Goal: Task Accomplishment & Management: Use online tool/utility

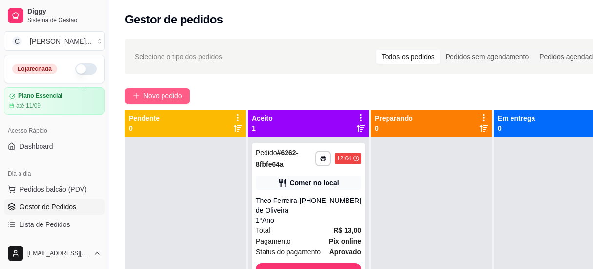
click at [137, 92] on icon "plus" at bounding box center [136, 95] width 7 height 7
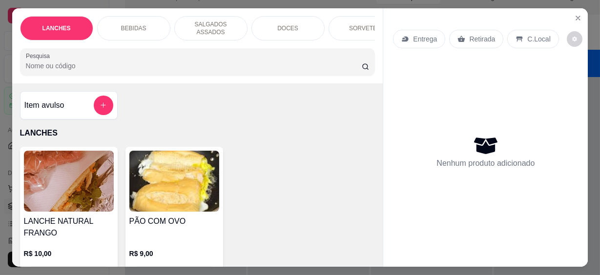
click at [119, 69] on div "Pesquisa" at bounding box center [197, 61] width 355 height 27
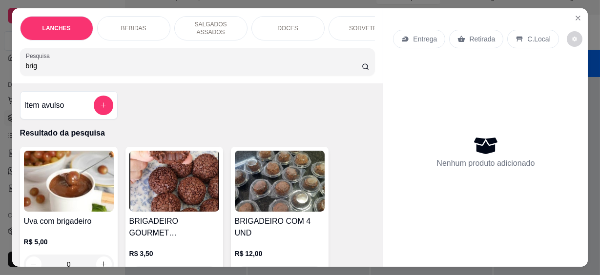
scroll to position [88, 0]
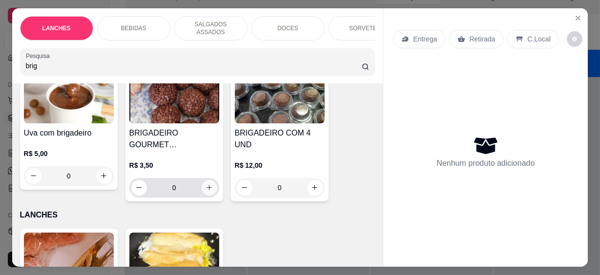
type input "brig"
click at [206, 184] on icon "increase-product-quantity" at bounding box center [209, 187] width 7 height 7
type input "1"
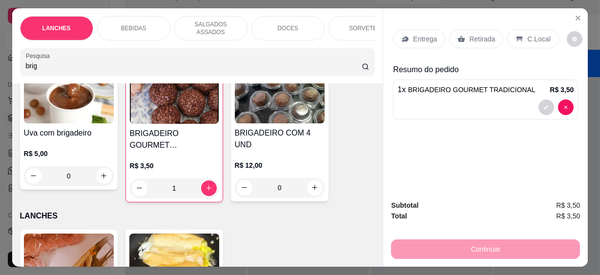
drag, startPoint x: 19, startPoint y: 61, endPoint x: 9, endPoint y: 60, distance: 9.3
click at [12, 60] on div "LANCHES BEBIDAS SALGADOS ASSADOS DOCES SORVETES SALGADINHOS SALGADOS DIVERSOS S…" at bounding box center [197, 45] width 371 height 75
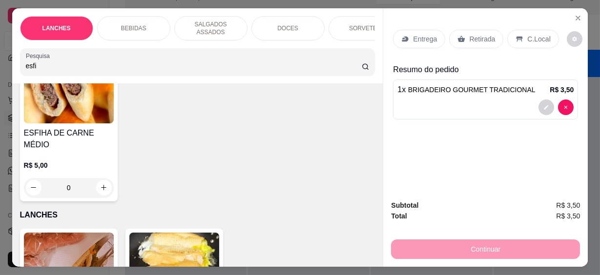
type input "esfi"
click at [101, 185] on icon "increase-product-quantity" at bounding box center [103, 188] width 7 height 7
type input "1"
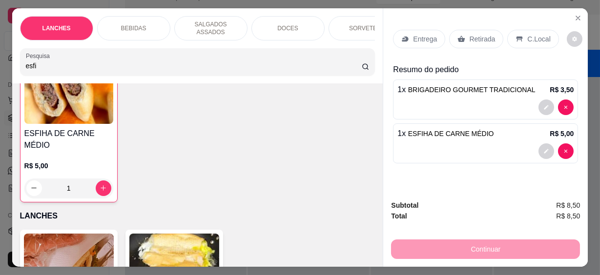
scroll to position [89, 0]
click at [12, 67] on div "LANCHES BEBIDAS SALGADOS ASSADOS DOCES SORVETES SALGADINHOS SALGADOS DIVERSOS S…" at bounding box center [197, 45] width 371 height 75
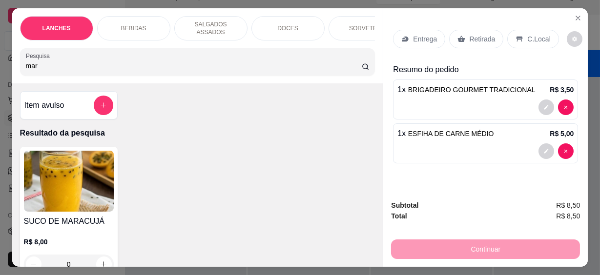
scroll to position [88, 0]
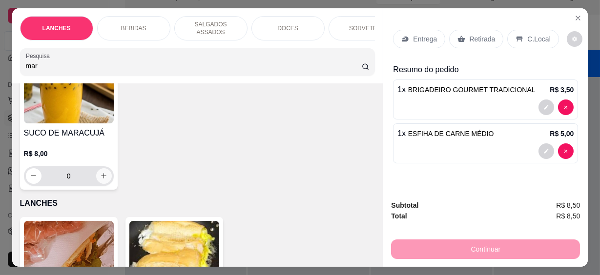
type input "mar"
click at [103, 172] on icon "increase-product-quantity" at bounding box center [103, 175] width 7 height 7
type input "1"
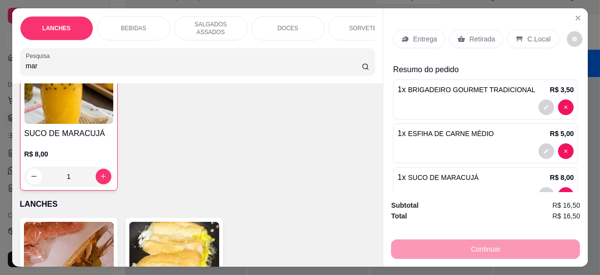
scroll to position [89, 0]
click at [537, 39] on p "C.Local" at bounding box center [538, 39] width 23 height 10
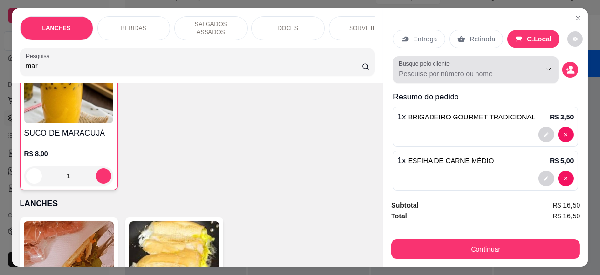
click at [467, 64] on div at bounding box center [476, 70] width 154 height 20
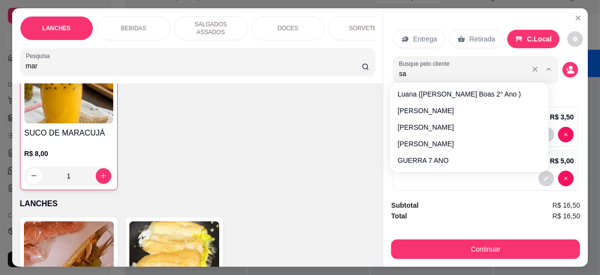
type input "sab"
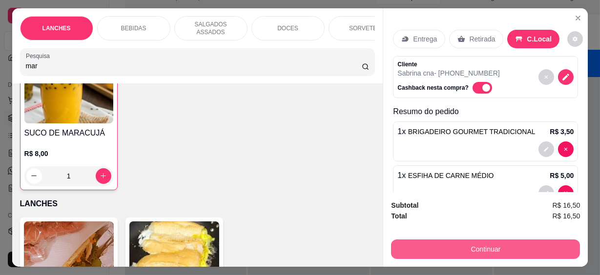
click at [454, 242] on button "Continuar" at bounding box center [485, 250] width 189 height 20
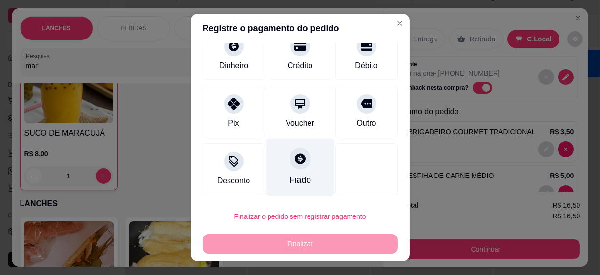
click at [298, 172] on div "Fiado" at bounding box center [300, 167] width 69 height 57
type input "R$ 0,00"
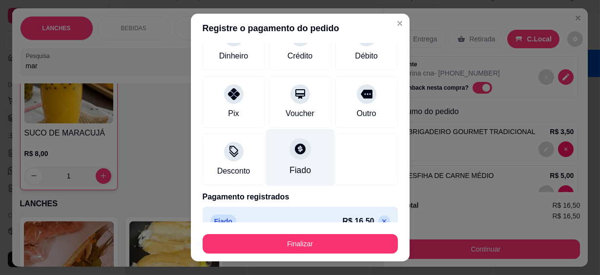
scroll to position [63, 0]
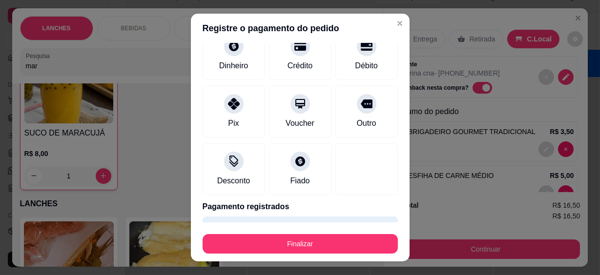
click at [314, 243] on button "Finalizar" at bounding box center [300, 244] width 195 height 20
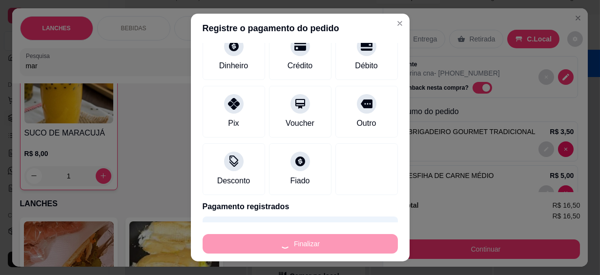
type input "0"
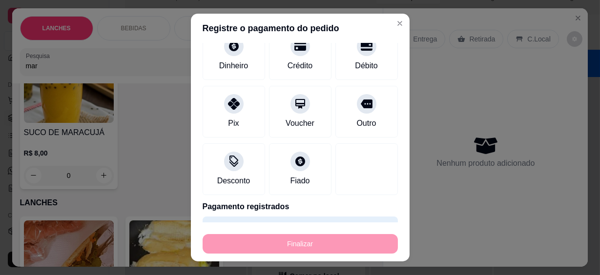
type input "-R$ 16,50"
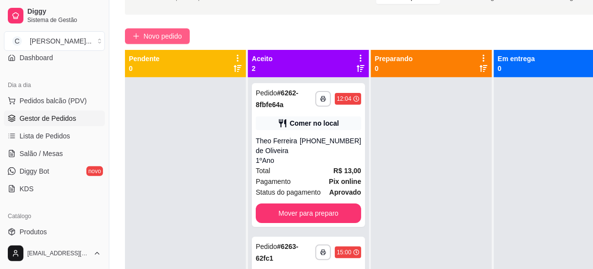
click at [163, 34] on span "Novo pedido" at bounding box center [163, 36] width 39 height 11
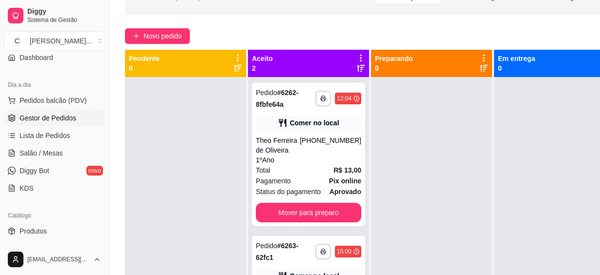
click at [175, 52] on div "Pesquisa" at bounding box center [197, 61] width 355 height 27
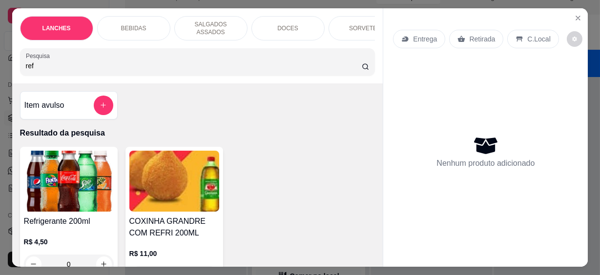
scroll to position [44, 0]
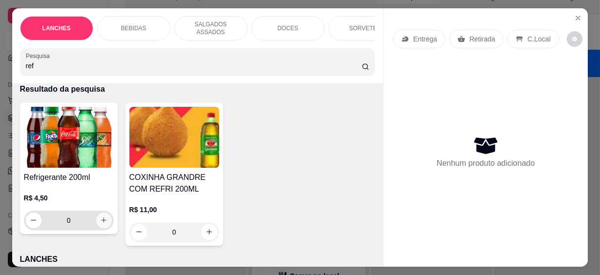
type input "ref"
click at [100, 217] on icon "increase-product-quantity" at bounding box center [103, 220] width 7 height 7
type input "1"
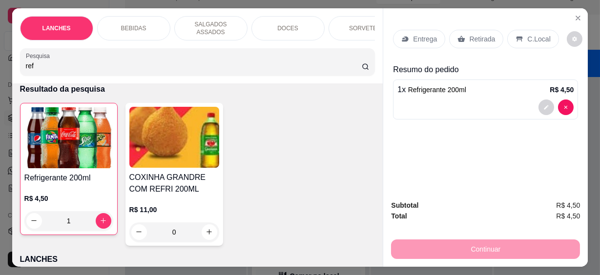
drag, startPoint x: 20, startPoint y: 61, endPoint x: 0, endPoint y: 61, distance: 19.5
click at [0, 61] on html "**********" at bounding box center [300, 77] width 600 height 275
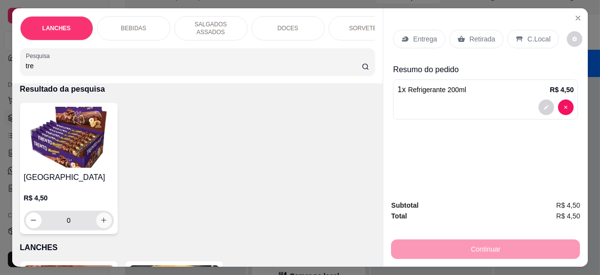
type input "tre"
click at [100, 217] on icon "increase-product-quantity" at bounding box center [103, 220] width 7 height 7
type input "1"
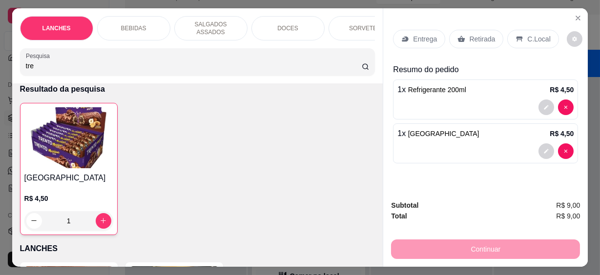
click at [517, 37] on icon at bounding box center [520, 39] width 6 height 5
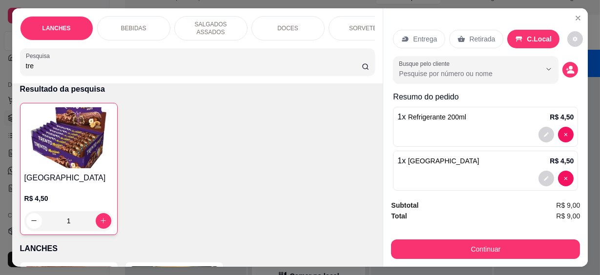
click at [465, 69] on input "Busque pelo cliente" at bounding box center [462, 74] width 126 height 10
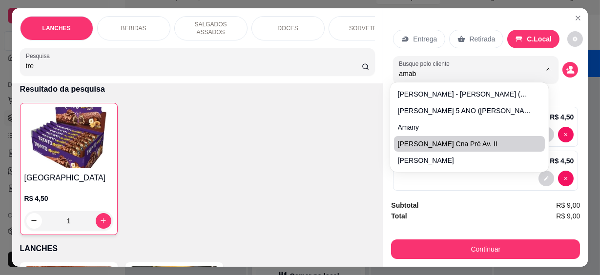
type input "amabi"
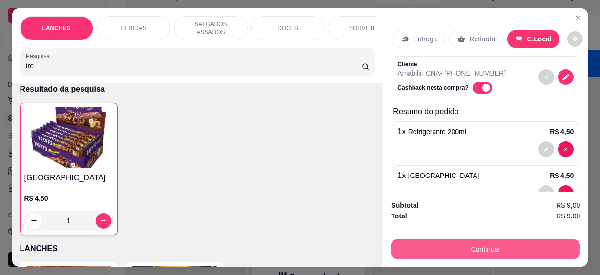
click at [452, 241] on button "Continuar" at bounding box center [485, 250] width 189 height 20
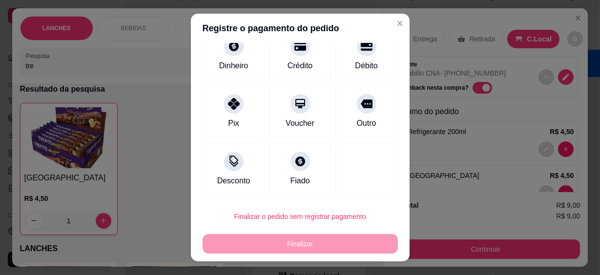
scroll to position [17, 0]
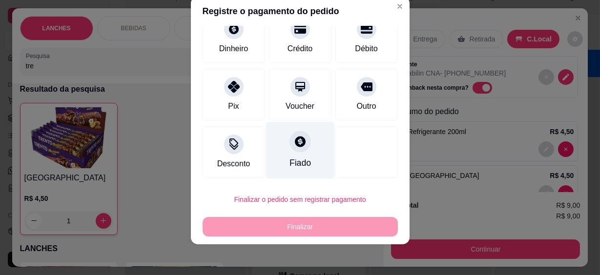
click at [298, 145] on div at bounding box center [300, 141] width 21 height 21
type input "R$ 0,00"
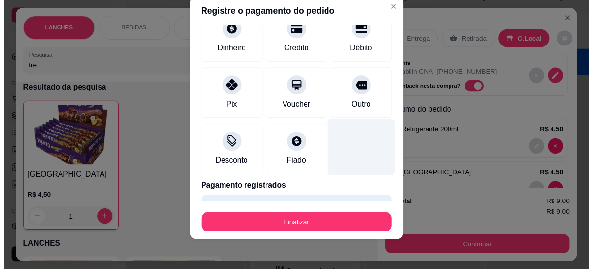
scroll to position [91, 0]
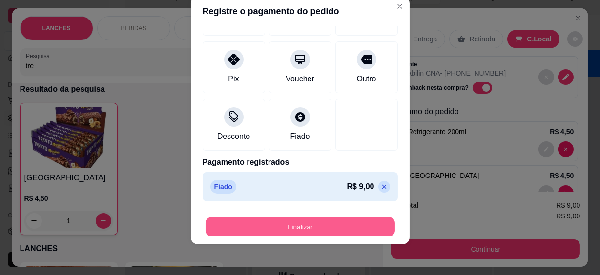
click at [294, 228] on button "Finalizar" at bounding box center [300, 226] width 189 height 19
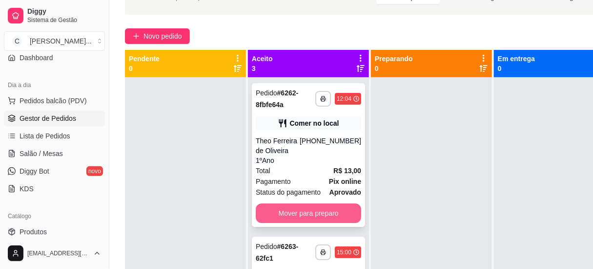
click at [276, 204] on button "Mover para preparo" at bounding box center [308, 213] width 105 height 20
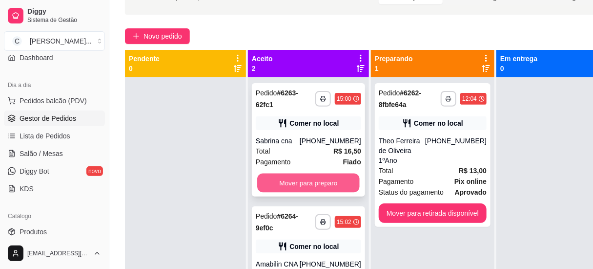
click at [296, 177] on button "Mover para preparo" at bounding box center [308, 182] width 103 height 19
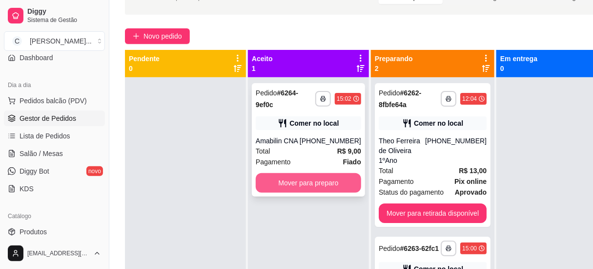
click at [302, 173] on button "Mover para preparo" at bounding box center [308, 183] width 105 height 20
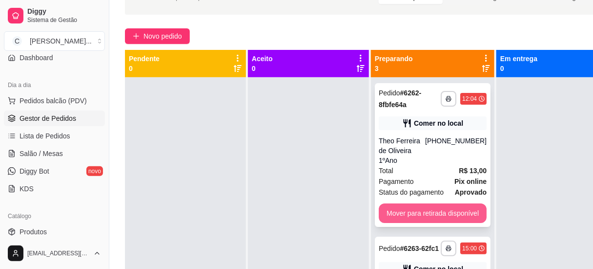
click at [414, 203] on button "Mover para retirada disponível" at bounding box center [433, 213] width 108 height 20
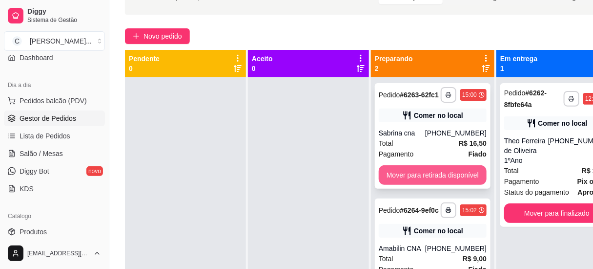
click at [444, 178] on button "Mover para retirada disponível" at bounding box center [433, 175] width 108 height 20
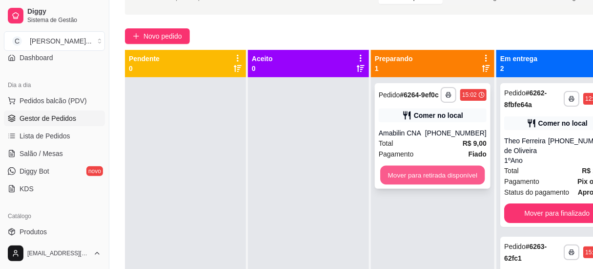
click at [447, 171] on button "Mover para retirada disponível" at bounding box center [432, 175] width 104 height 19
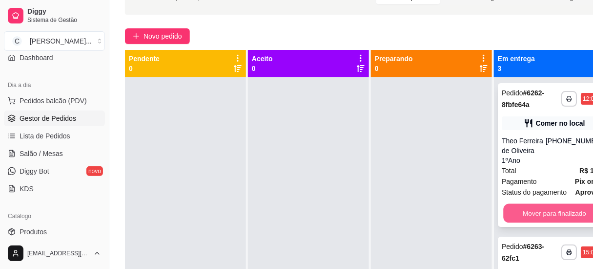
click at [535, 204] on button "Mover para finalizado" at bounding box center [554, 213] width 103 height 19
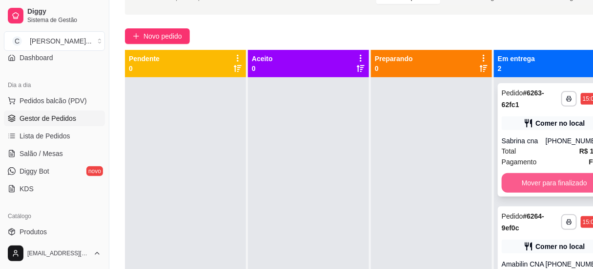
click at [536, 174] on button "Mover para finalizado" at bounding box center [554, 183] width 105 height 20
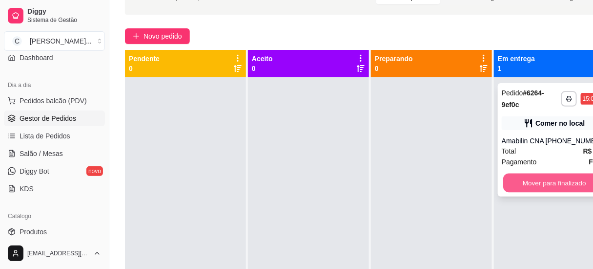
click at [534, 181] on button "Mover para finalizado" at bounding box center [554, 182] width 103 height 19
